Goal: Check status: Check status

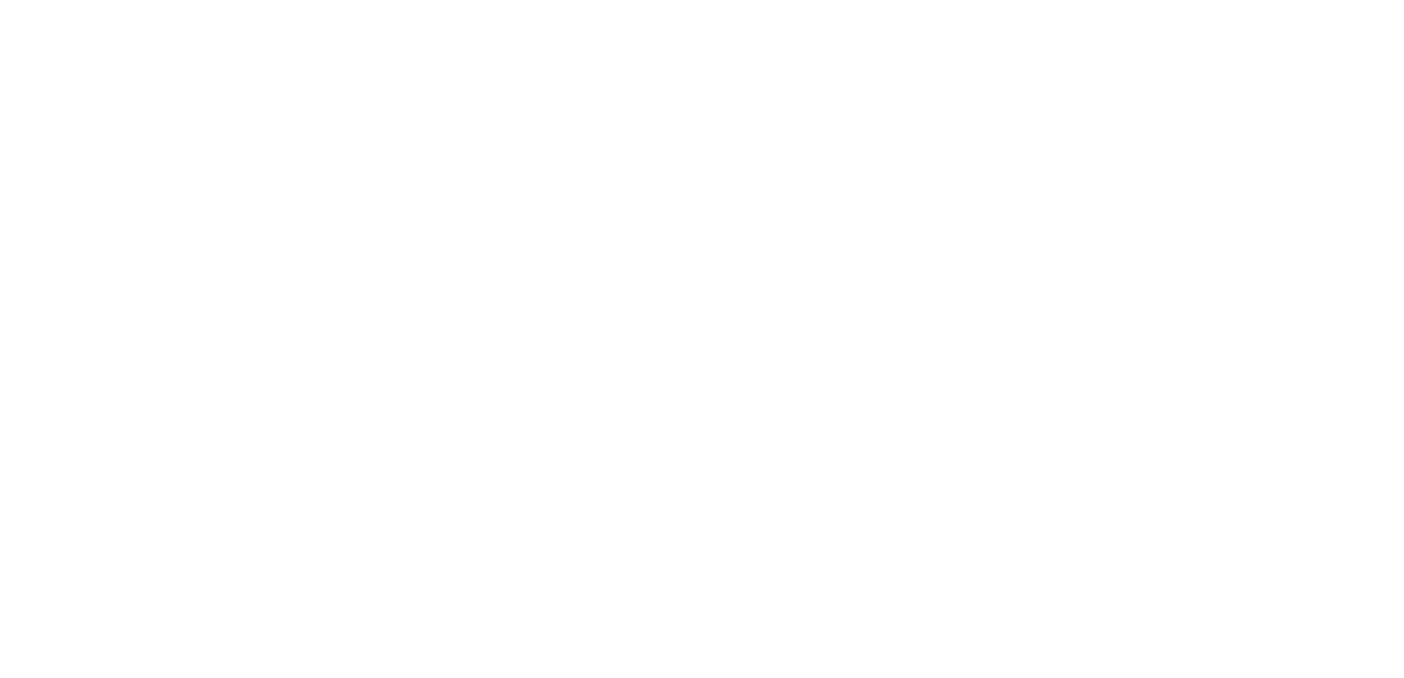
click at [744, 0] on html at bounding box center [702, 0] width 1404 height 0
